Goal: Navigation & Orientation: Find specific page/section

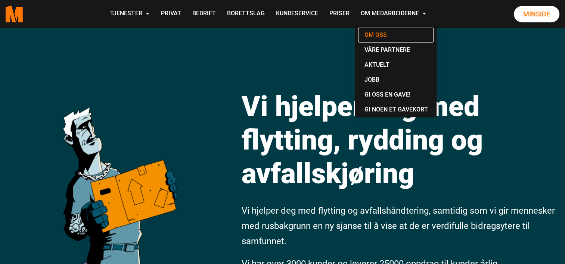
click at [378, 36] on link "Om oss" at bounding box center [395, 35] width 75 height 15
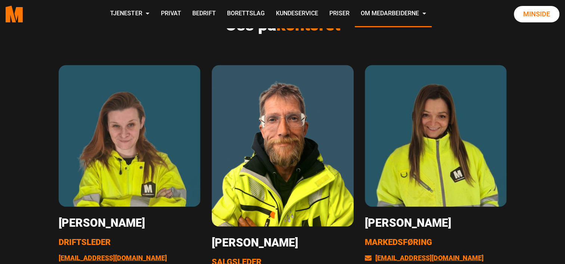
scroll to position [1197, 0]
